Goal: Check status: Check status

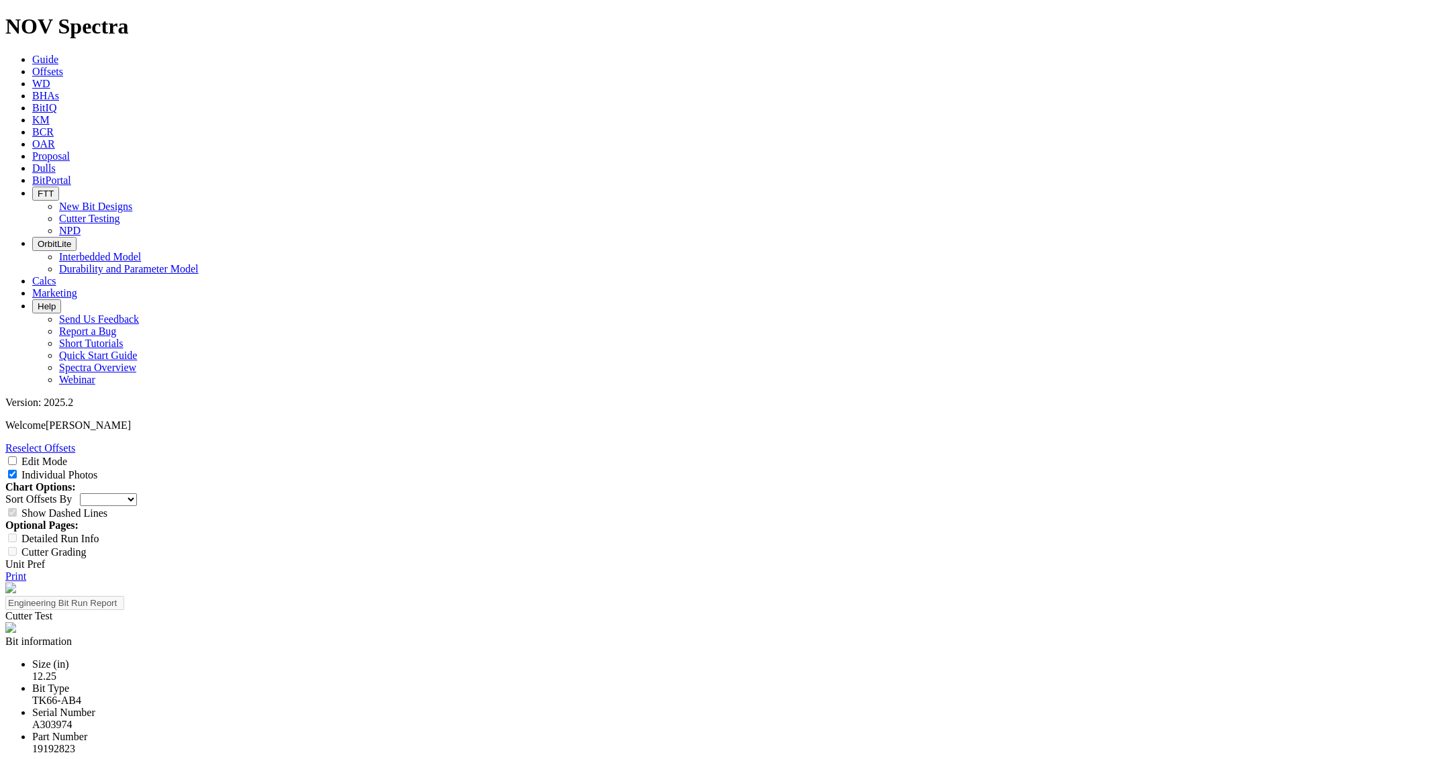
select select "Cutter"
